Goal: Check status: Check status

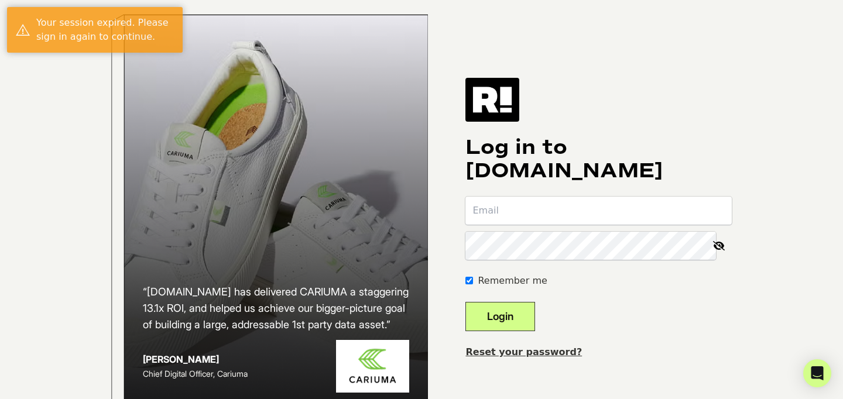
type input "[EMAIL_ADDRESS][DOMAIN_NAME]"
click at [504, 331] on button "Login" at bounding box center [501, 316] width 70 height 29
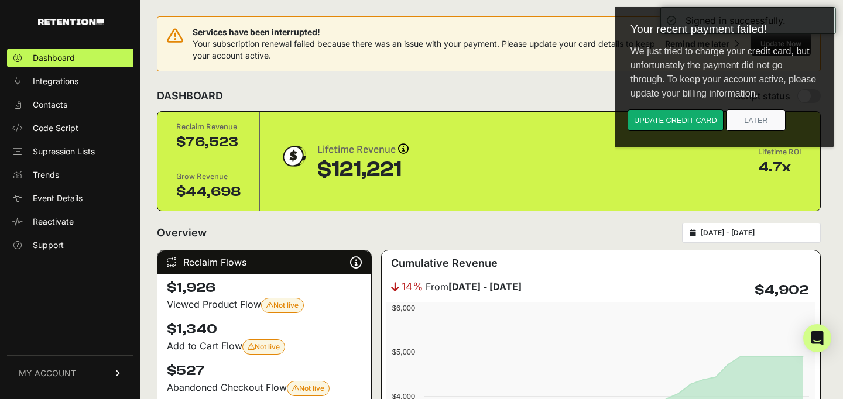
click at [727, 232] on input "2025-09-06 - 2025-10-06" at bounding box center [757, 232] width 112 height 9
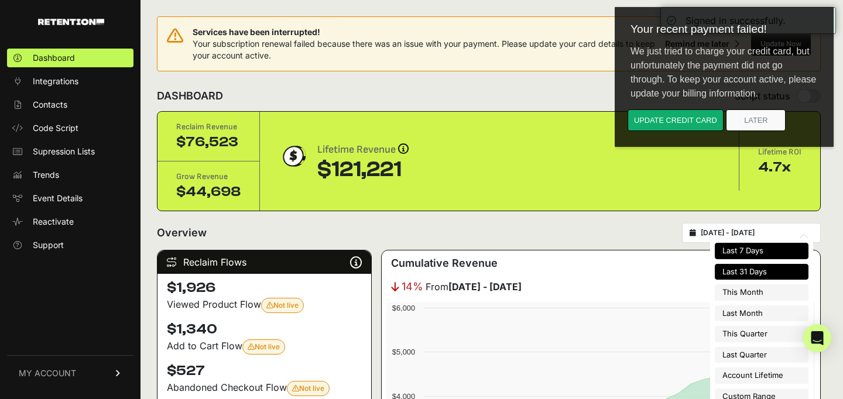
click at [748, 251] on li "Last 7 Days" at bounding box center [762, 251] width 94 height 16
type input "2025-09-30 - 2025-10-06"
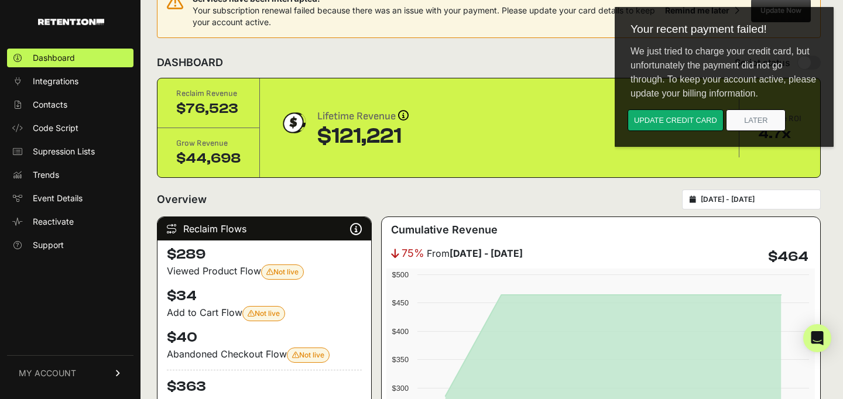
scroll to position [51, 0]
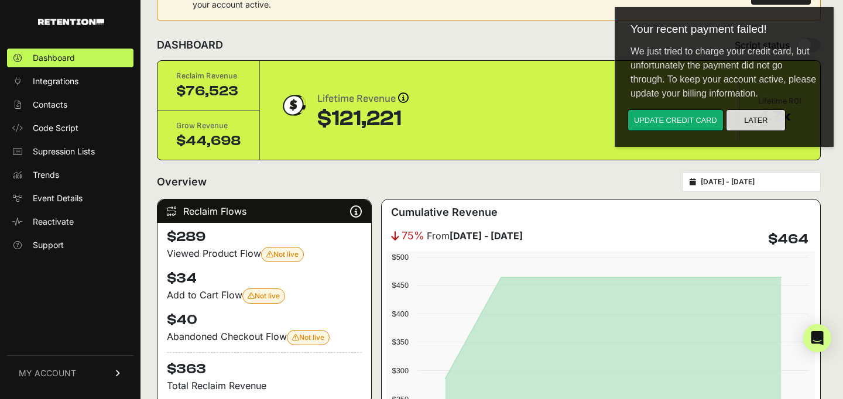
click at [747, 127] on button "Later" at bounding box center [756, 121] width 60 height 22
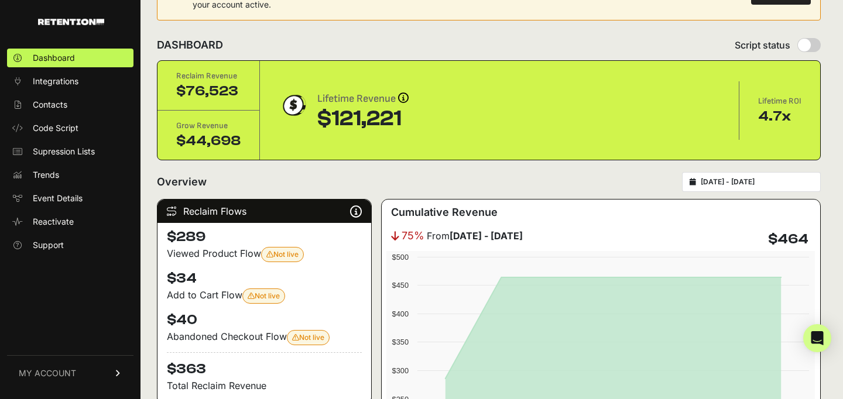
type input "2025-09-30"
type input "2025-10-06"
click at [755, 182] on input "2025-09-30 - 2025-10-06" at bounding box center [757, 181] width 112 height 9
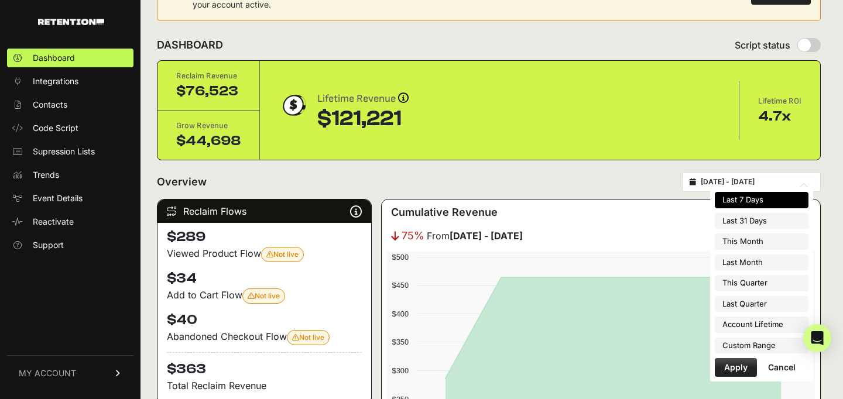
type input "2025-10-01"
type input "2025-12-31"
type input "2025-09-30"
type input "2025-10-06"
type input "2025-07-01"
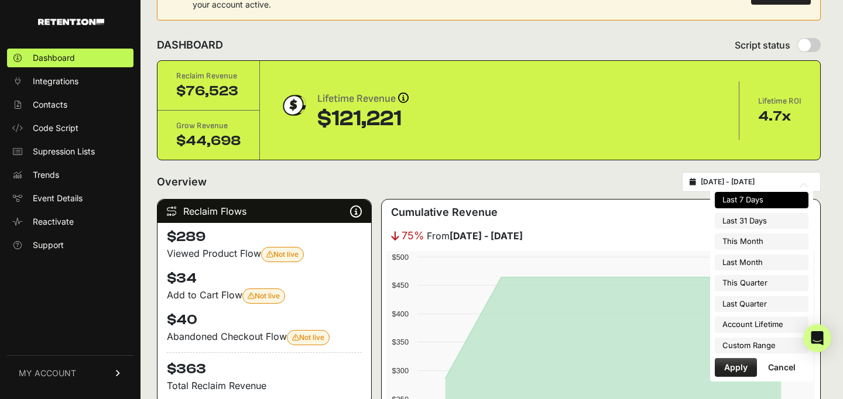
type input "2025-09-30"
type input "2025-10-06"
click at [756, 341] on li "Custom Range" at bounding box center [762, 346] width 94 height 16
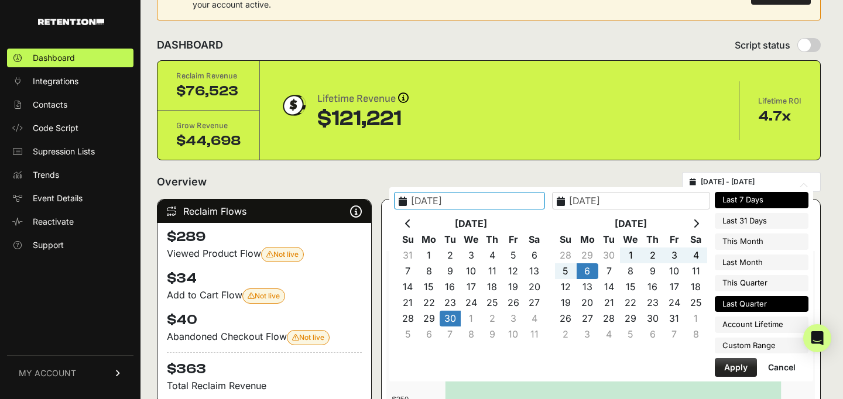
type input "2025-07-01"
type input "2025-09-30"
type input "2025-10-25"
type input "2025-10-06"
type input "2025-09-29"
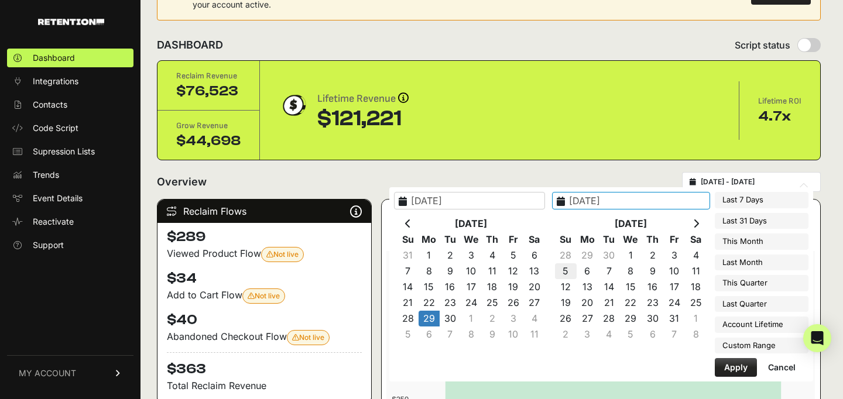
type input "2025-10-05"
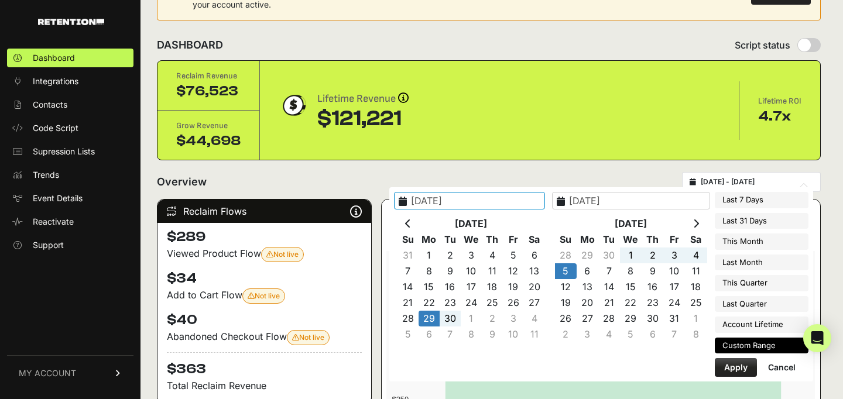
type input "2025-09-29"
click at [731, 367] on button "Apply" at bounding box center [736, 367] width 42 height 19
type input "2025-09-29 - 2025-10-05"
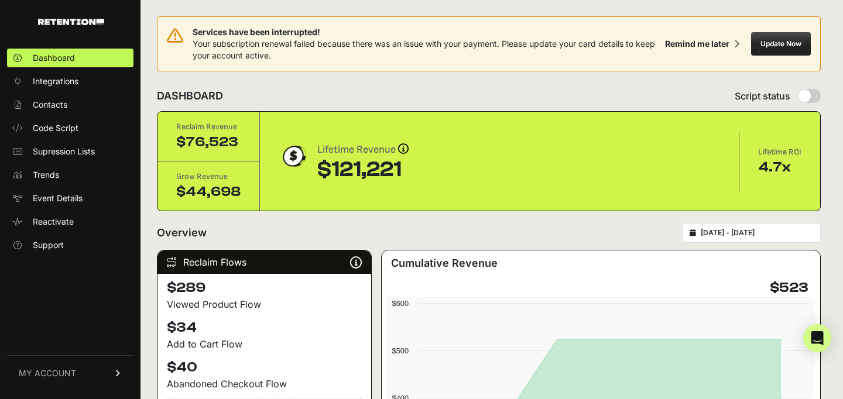
type input "2025-09-29"
type input "2025-10-05"
click at [771, 229] on input "2025-09-29 - 2025-10-05" at bounding box center [757, 232] width 112 height 9
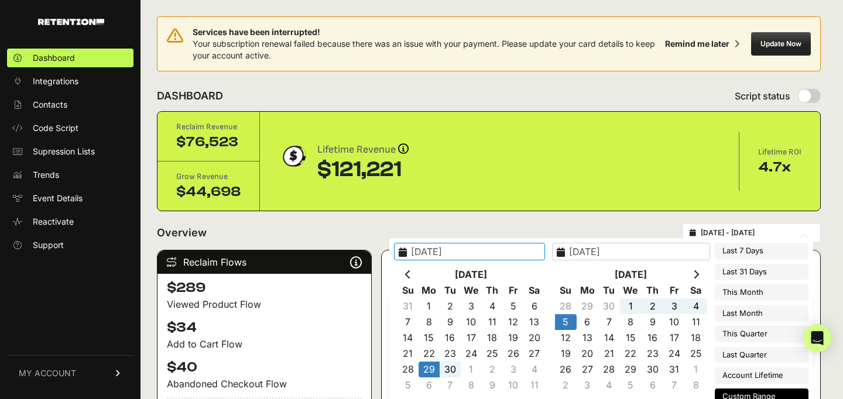
type input "2025-07-01"
type input "2025-09-30"
type input "2025-09-29"
type input "2025-10-05"
type input "2024-04-05"
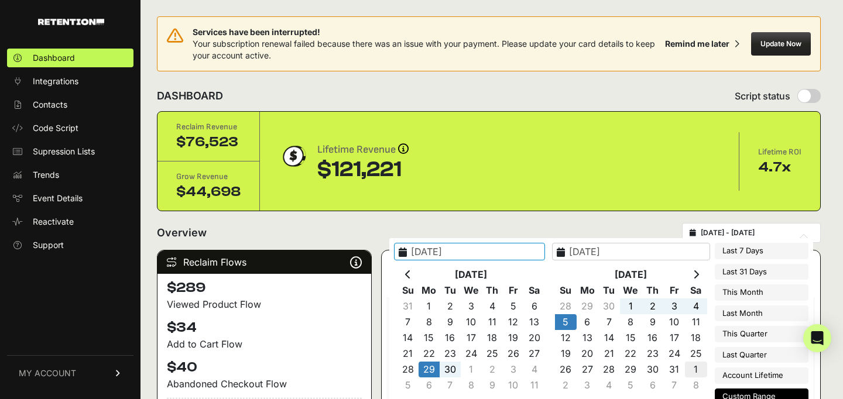
type input "2025-10-06"
type input "2025-09-29"
type input "2025-10-05"
type input "2025-09-22"
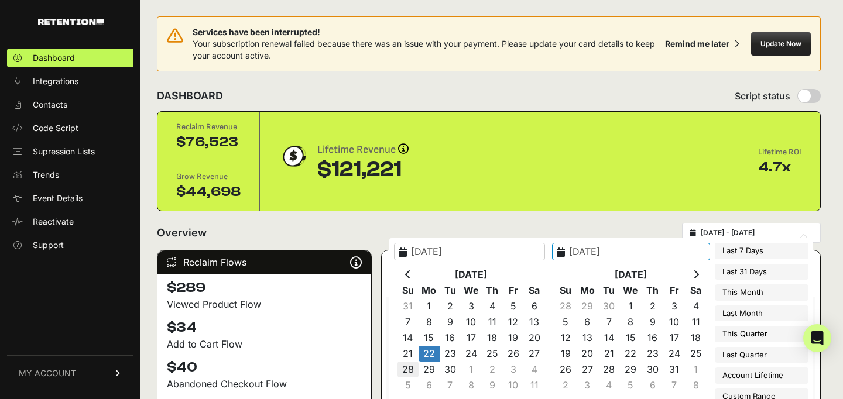
type input "2025-09-28"
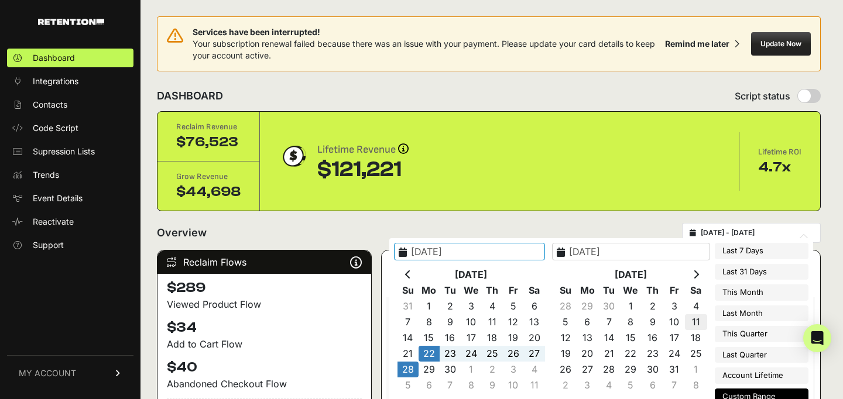
type input "2024-04-05"
type input "2025-10-06"
type input "2025-09-22"
type input "2025-09-28"
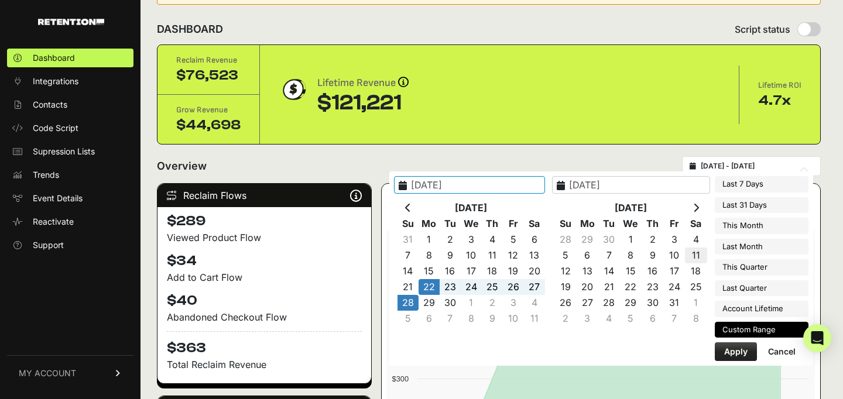
scroll to position [94, 0]
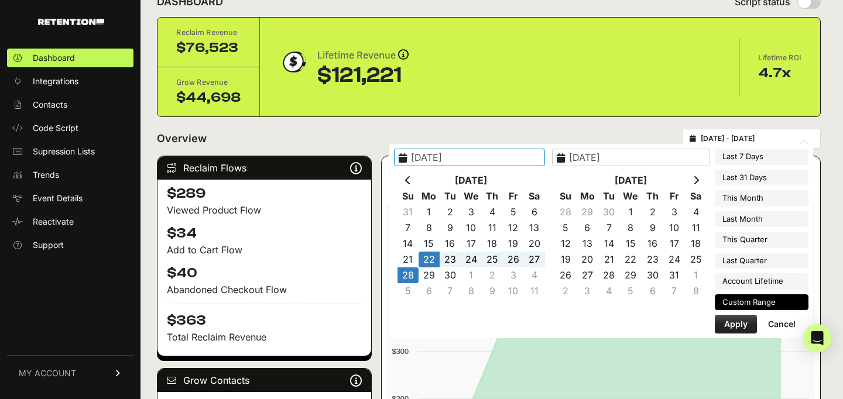
type input "2025-09-22"
click at [740, 322] on button "Apply" at bounding box center [736, 324] width 42 height 19
type input "[DATE] - [DATE]"
